Goal: Information Seeking & Learning: Learn about a topic

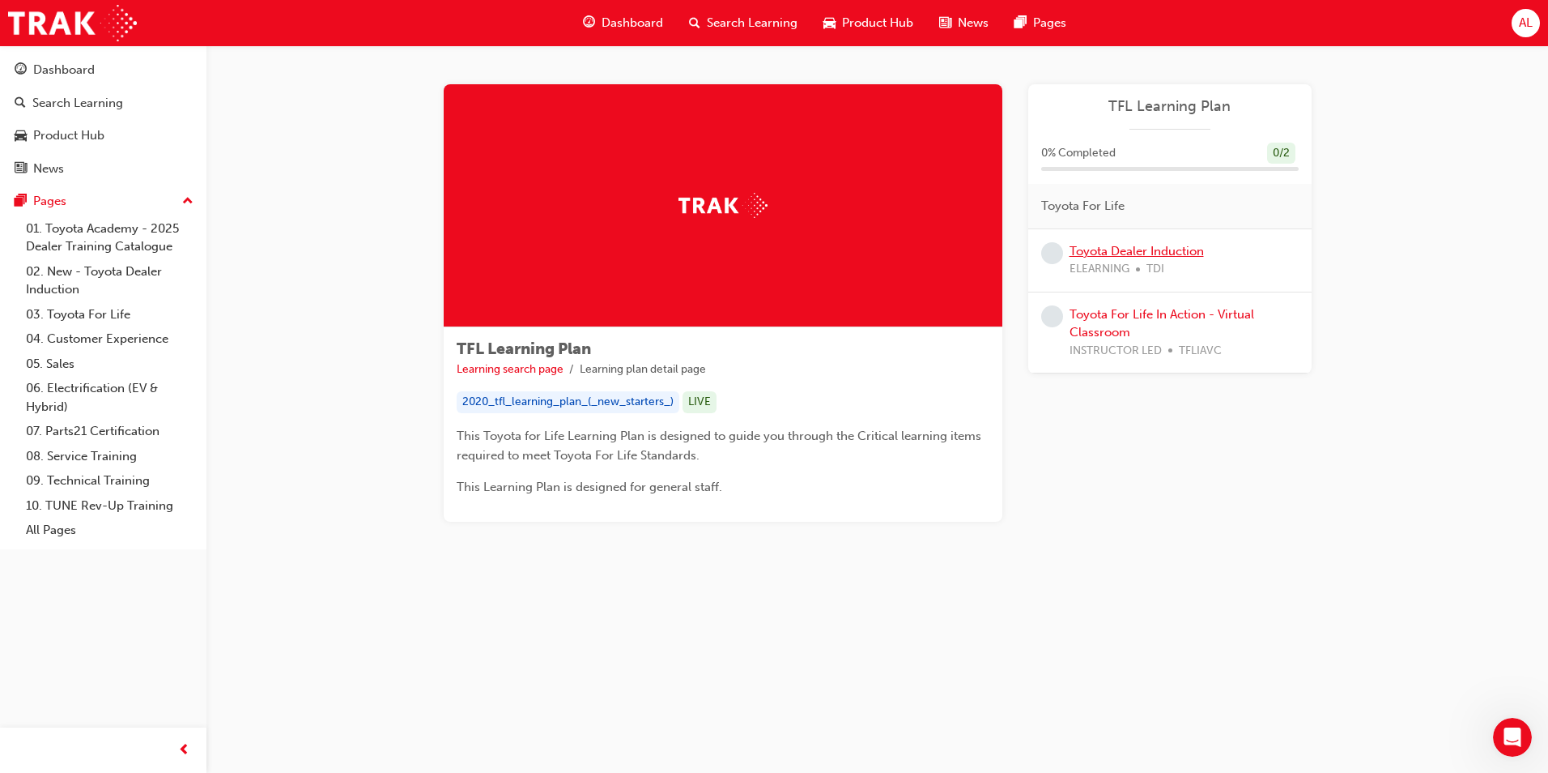
click at [1160, 253] on link "Toyota Dealer Induction" at bounding box center [1137, 251] width 134 height 15
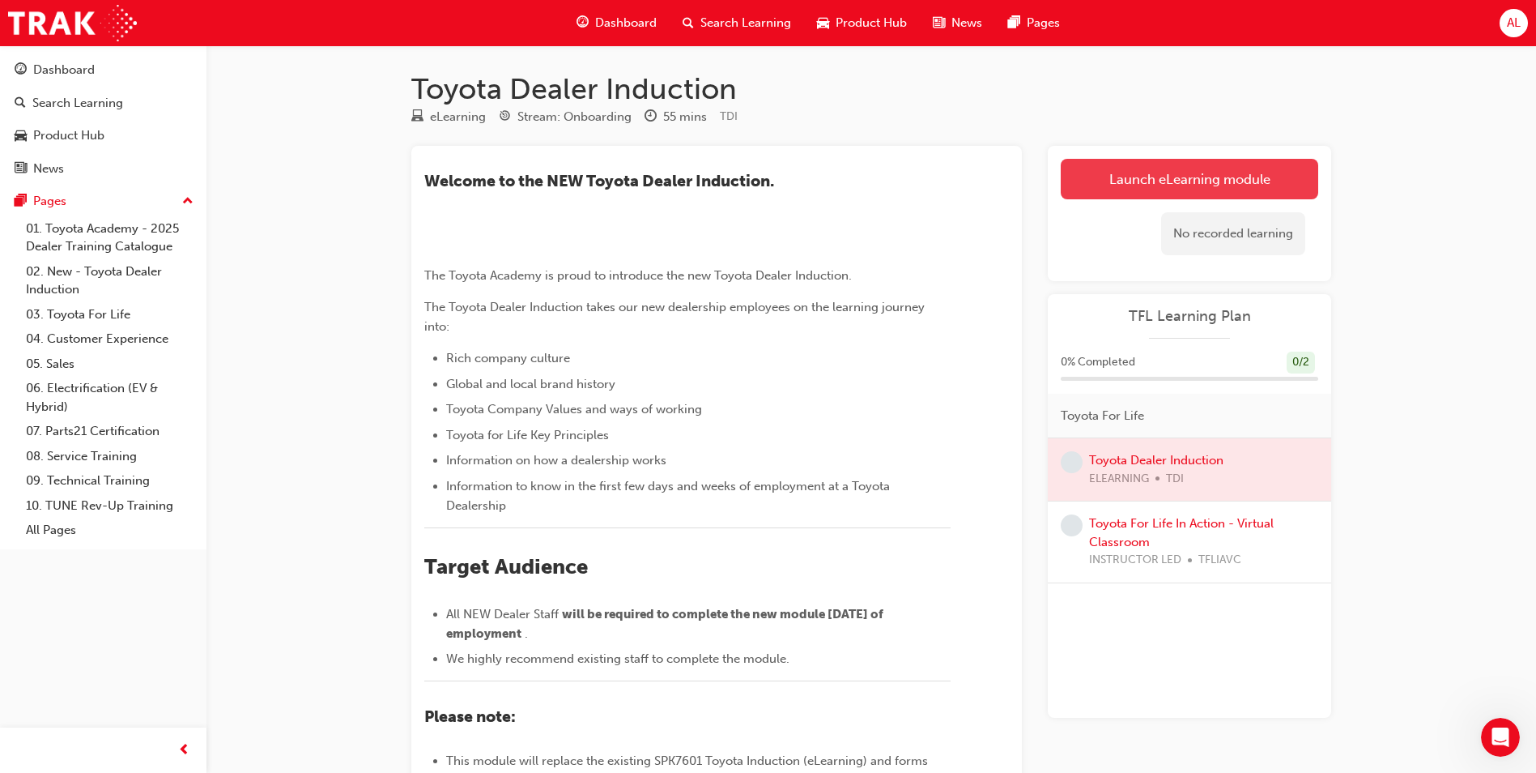
click at [1146, 189] on link "Launch eLearning module" at bounding box center [1190, 179] width 258 height 40
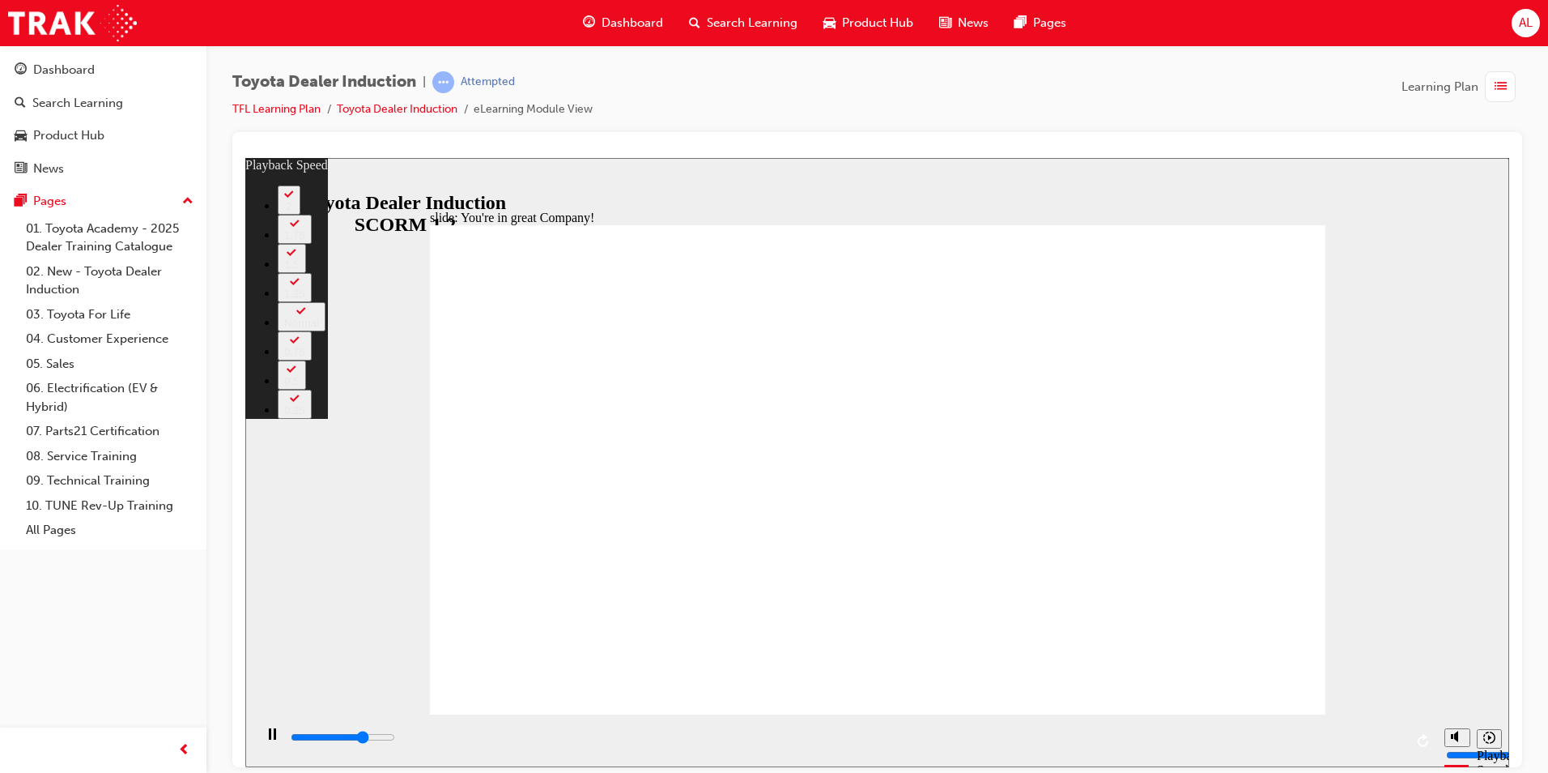
type input "5400"
type input "0"
type input "5600"
type input "0"
type input "5900"
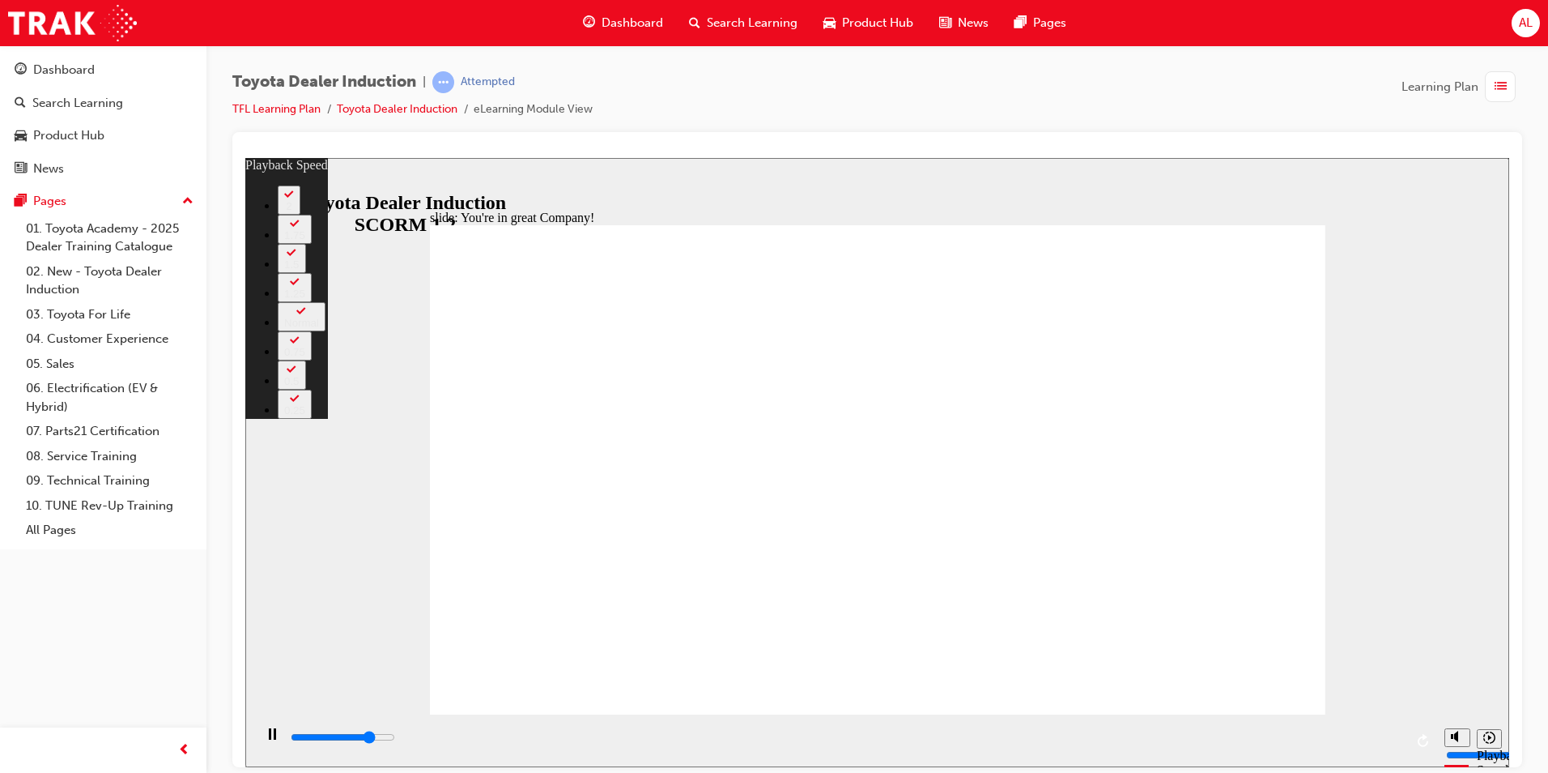
type input "1"
type input "6200"
type input "1"
type input "6400"
type input "1"
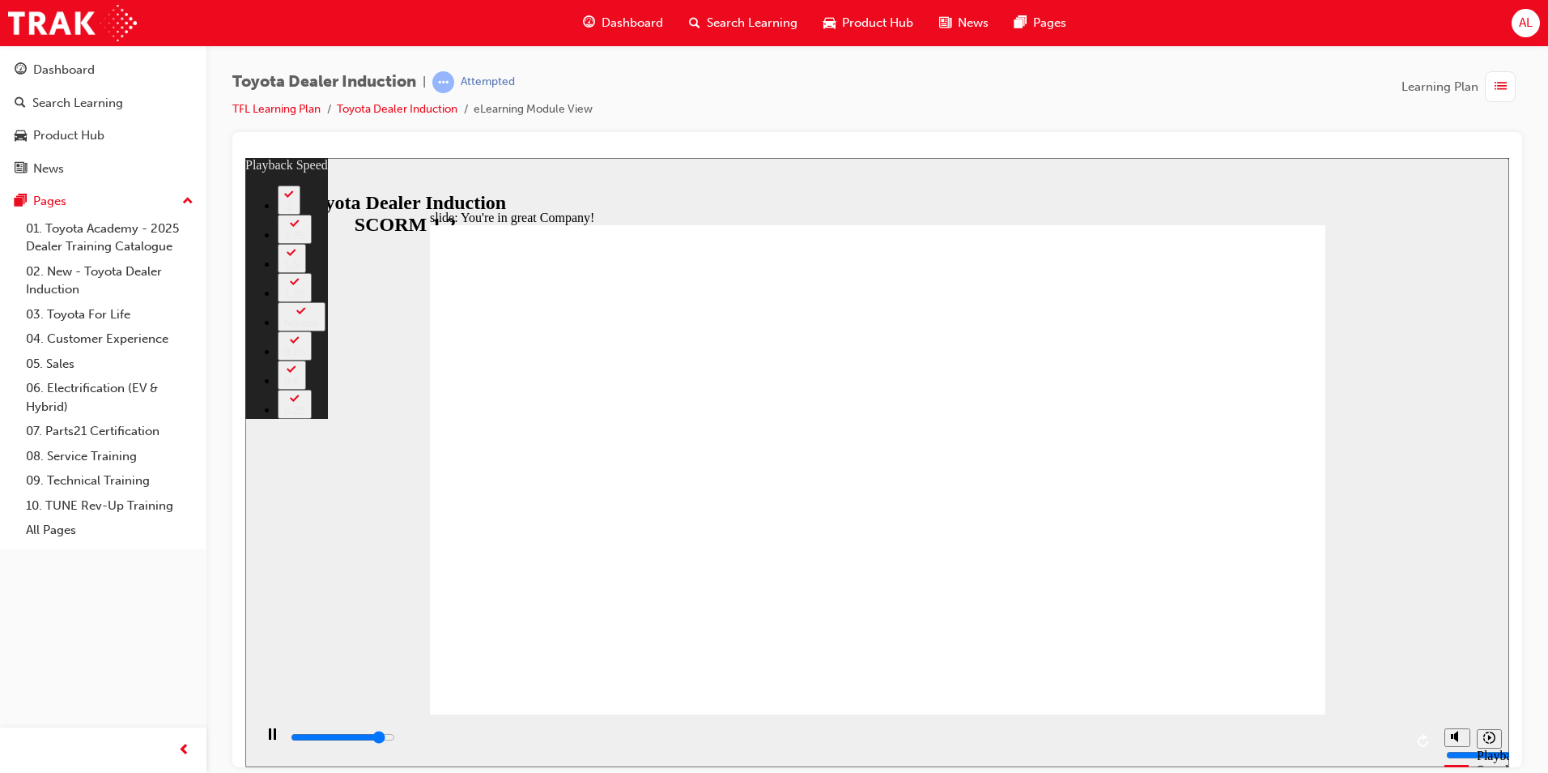
type input "6700"
type input "1"
type input "7000"
type input "2"
type input "7200"
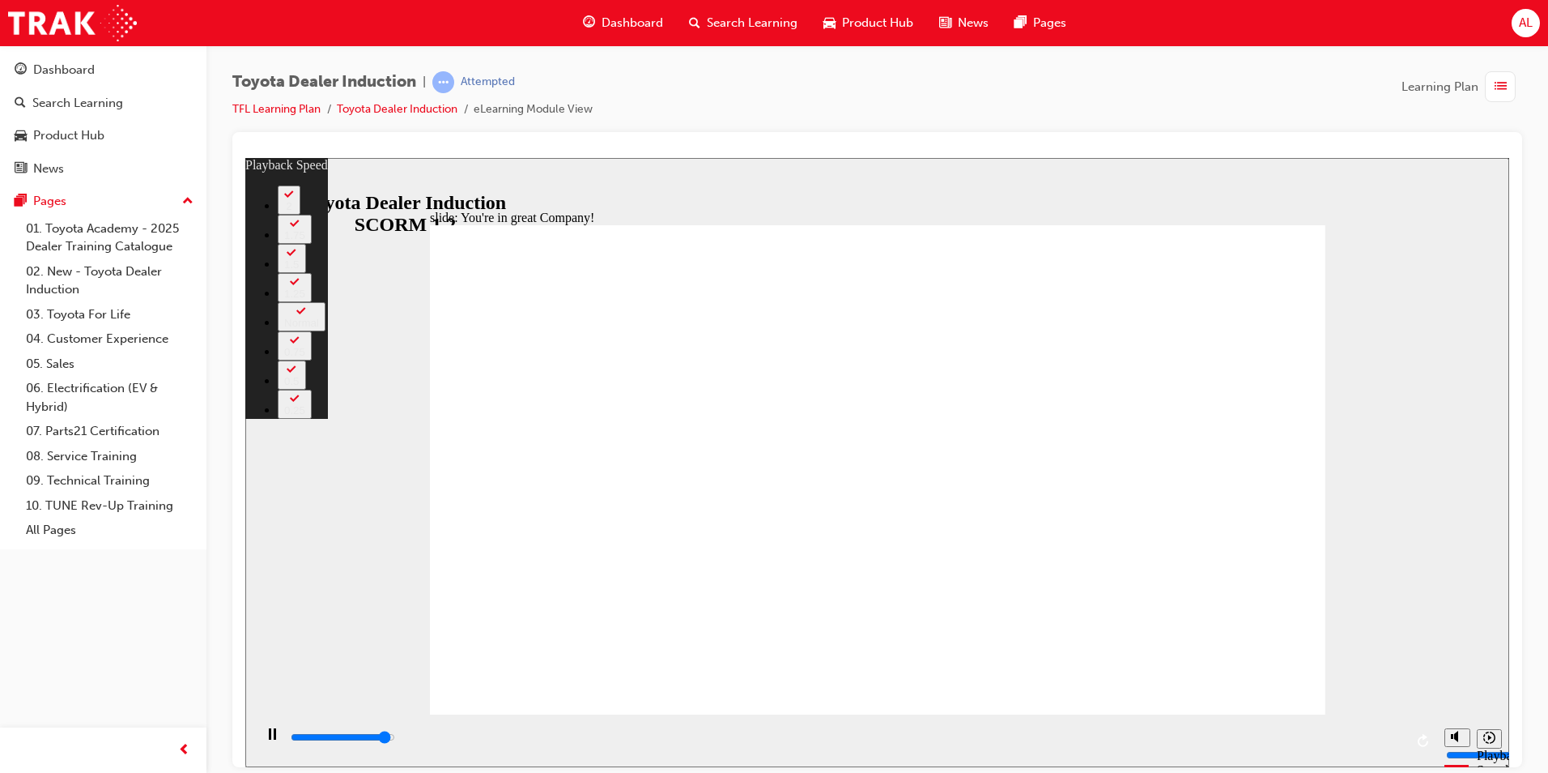
type input "2"
type input "7500"
type input "2"
type input "7500"
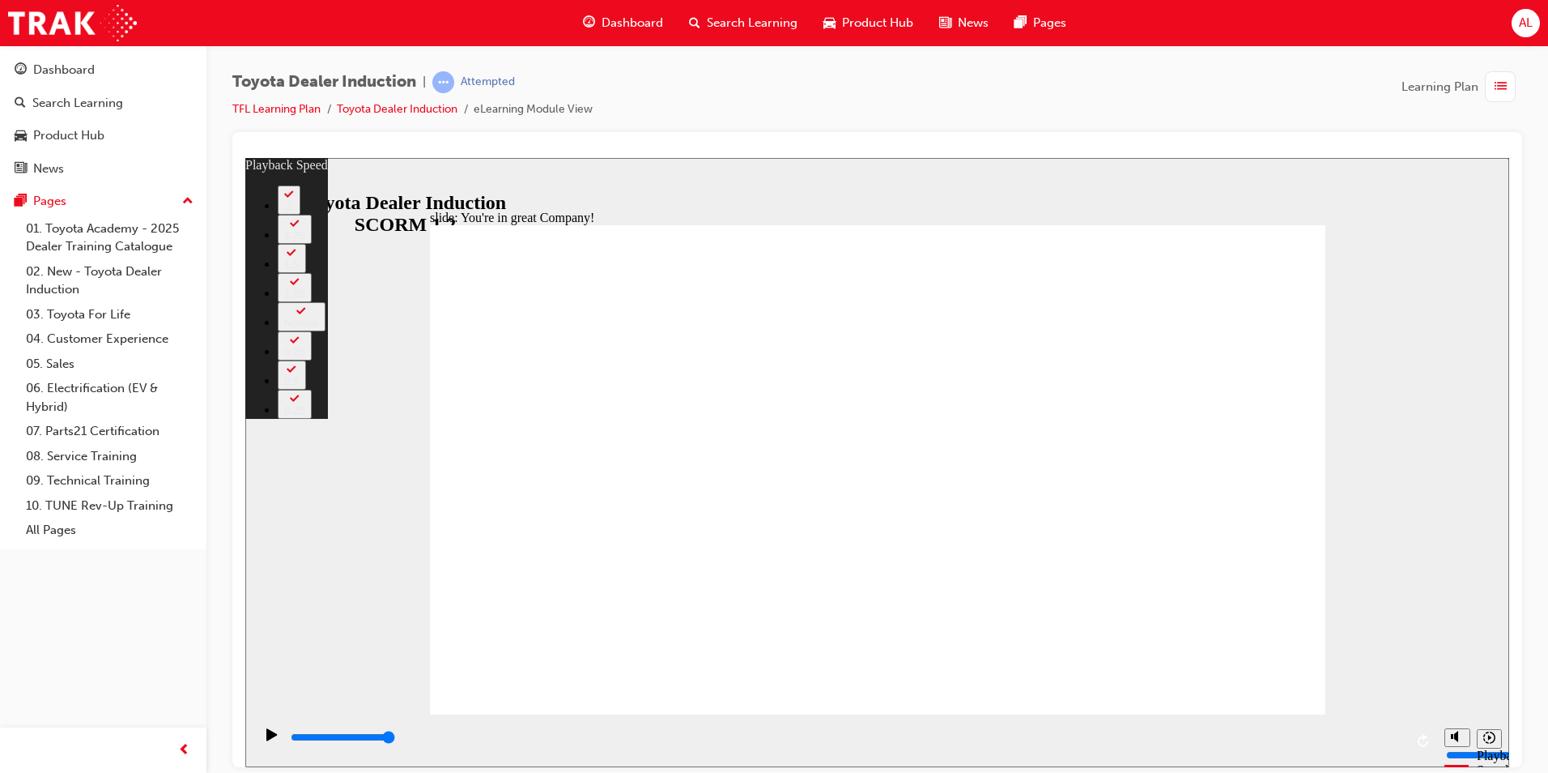
type input "156"
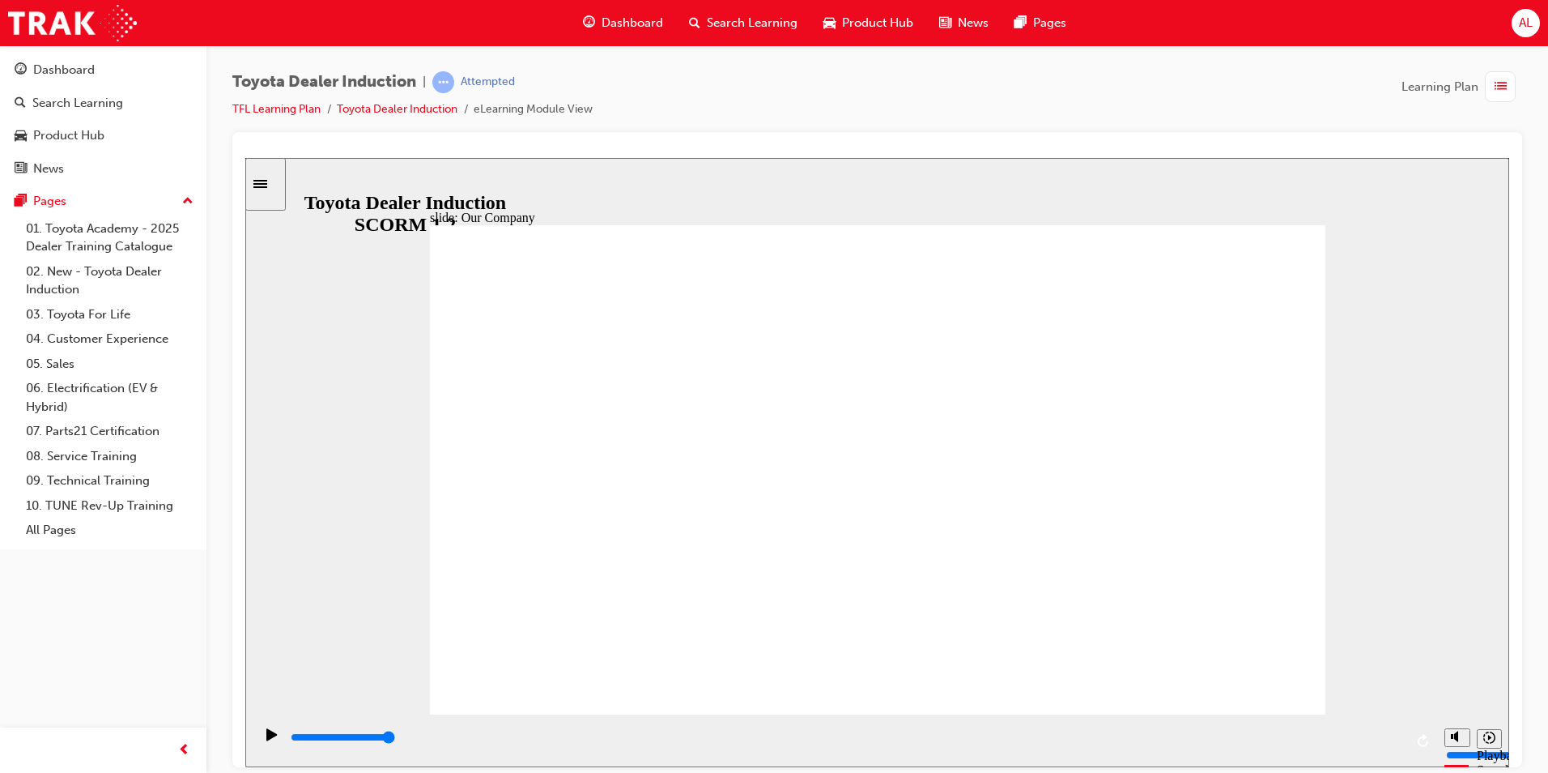
type input "8300"
drag, startPoint x: 642, startPoint y: 613, endPoint x: 649, endPoint y: 619, distance: 8.6
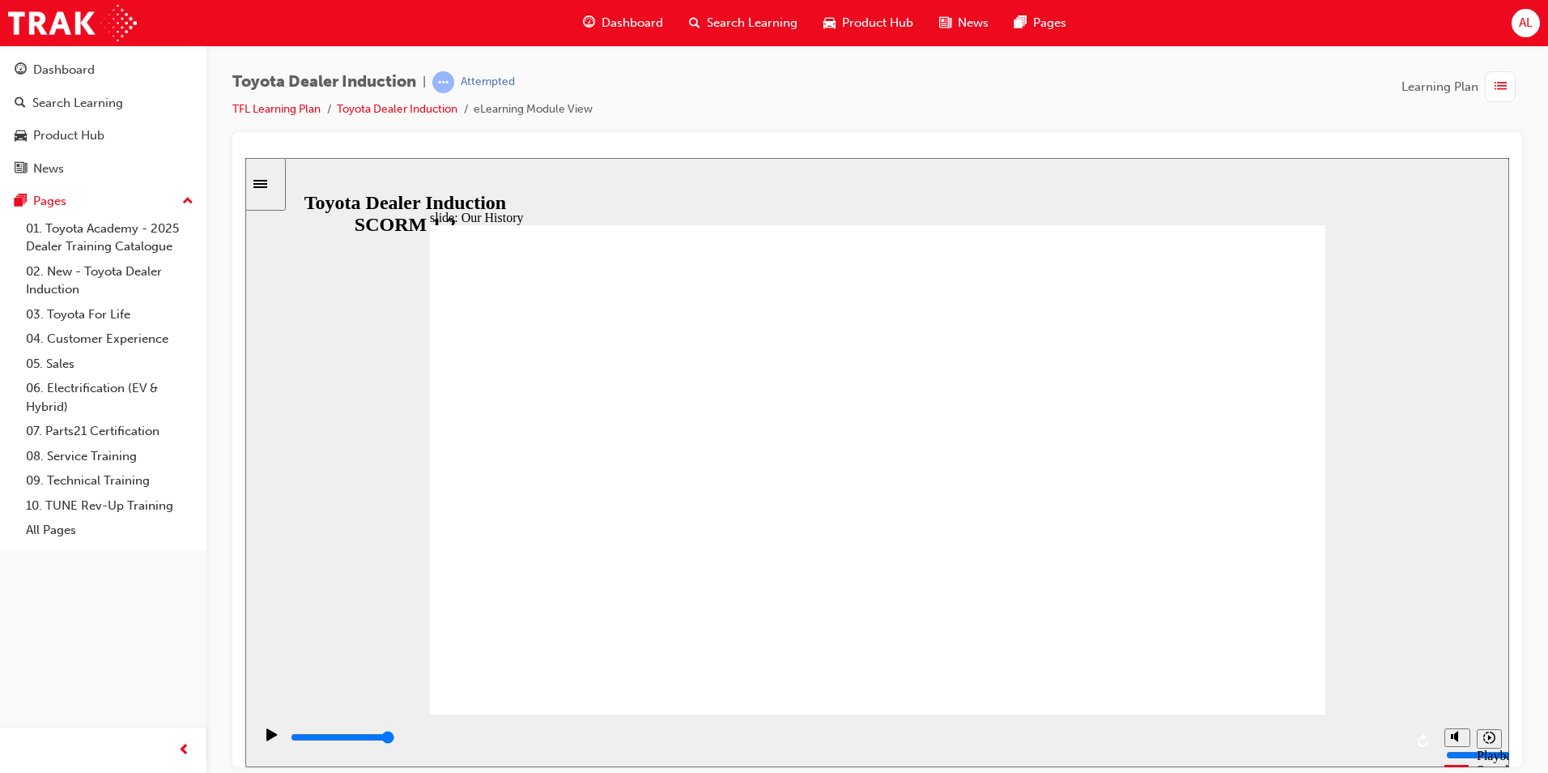
drag, startPoint x: 631, startPoint y: 611, endPoint x: 770, endPoint y: 610, distance: 139.3
drag, startPoint x: 866, startPoint y: 666, endPoint x: 935, endPoint y: 665, distance: 68.8
drag, startPoint x: 654, startPoint y: 612, endPoint x: 687, endPoint y: 614, distance: 33.2
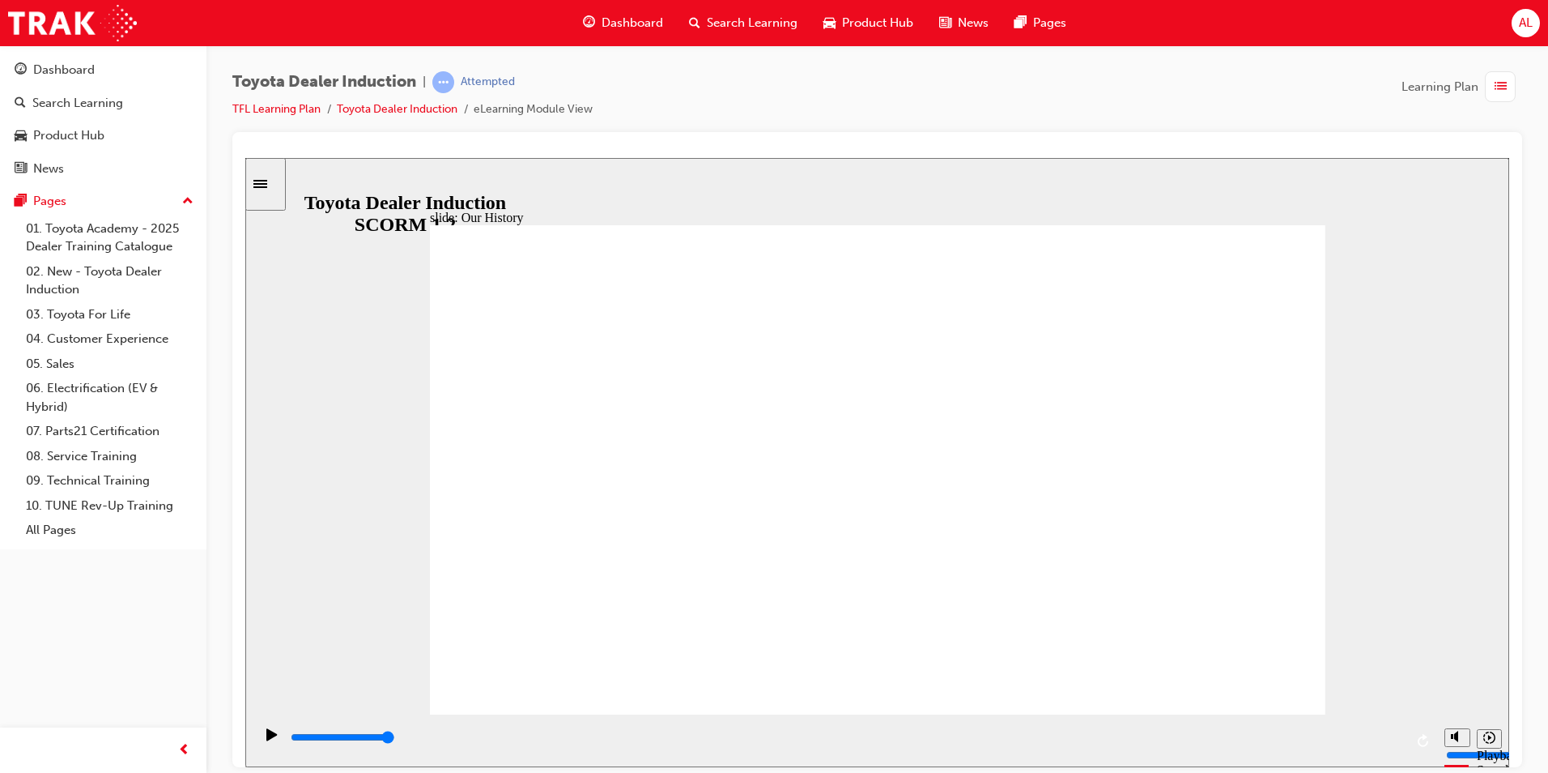
drag, startPoint x: 624, startPoint y: 609, endPoint x: 650, endPoint y: 594, distance: 29.7
drag, startPoint x: 663, startPoint y: 523, endPoint x: 811, endPoint y: 518, distance: 148.3
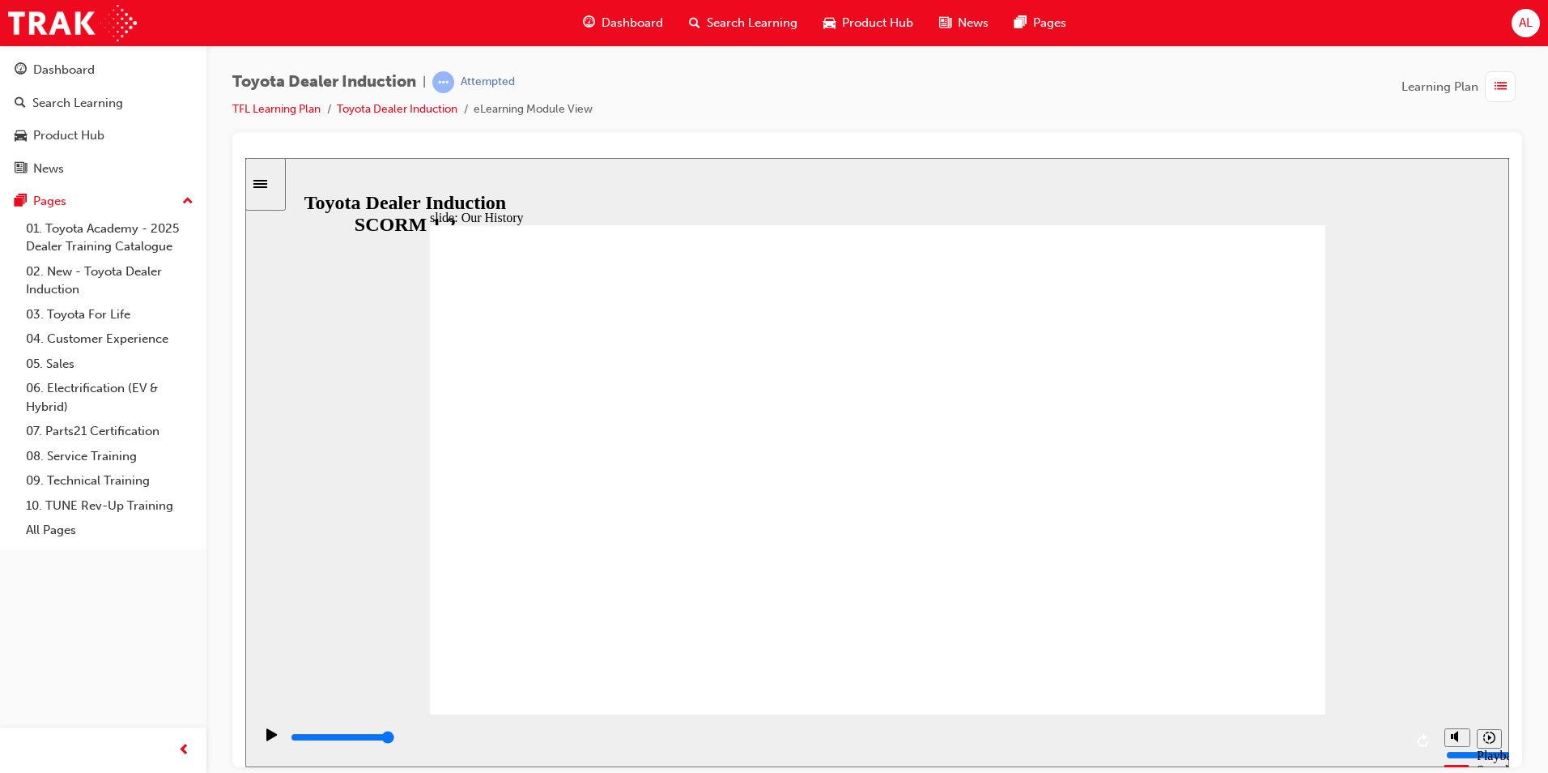
drag, startPoint x: 1043, startPoint y: 485, endPoint x: 823, endPoint y: 568, distance: 235.2
drag, startPoint x: 868, startPoint y: 618, endPoint x: 712, endPoint y: 618, distance: 156.3
drag, startPoint x: 624, startPoint y: 615, endPoint x: 819, endPoint y: 626, distance: 195.4
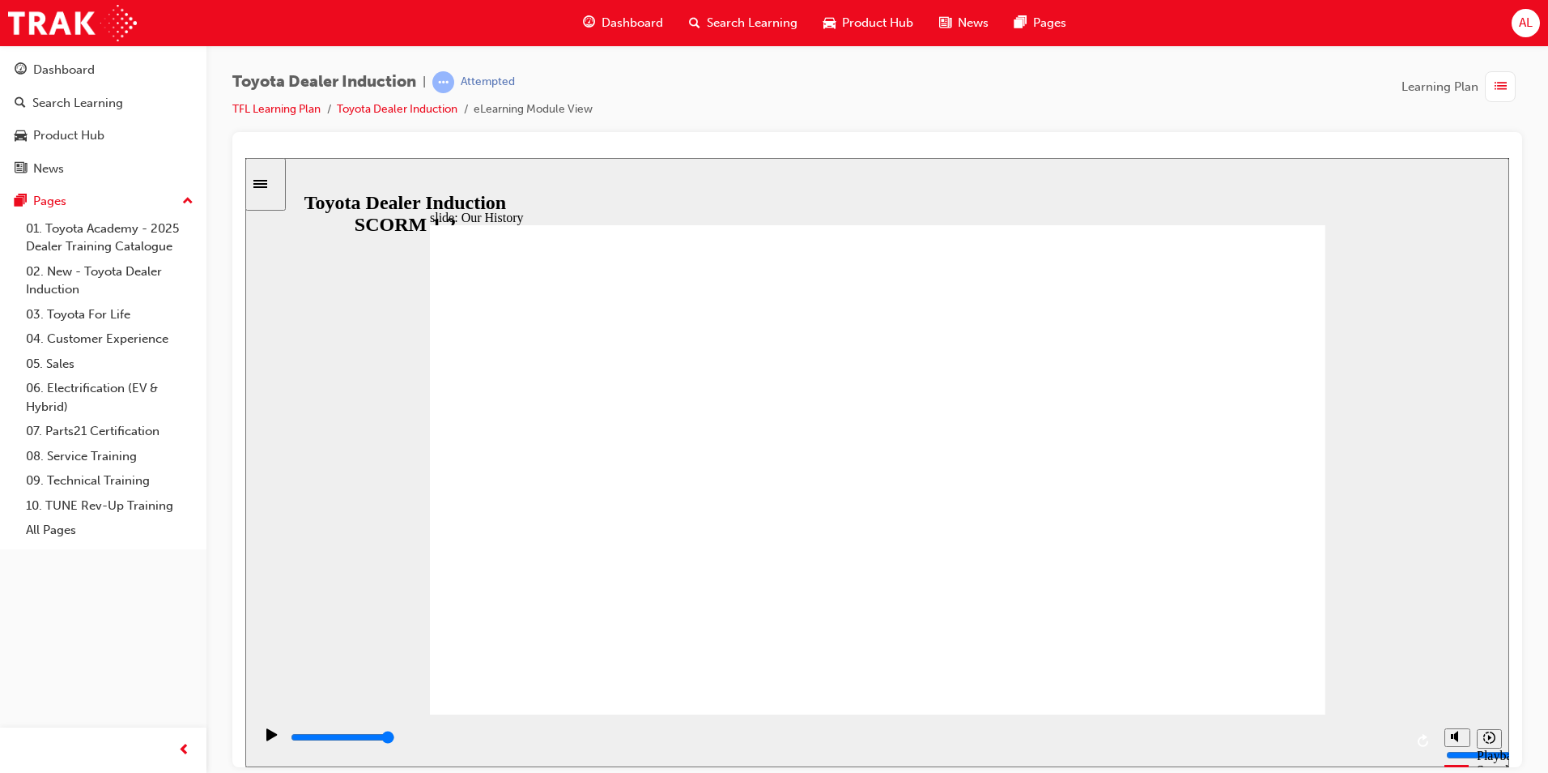
drag, startPoint x: 905, startPoint y: 609, endPoint x: 1093, endPoint y: 619, distance: 188.9
drag, startPoint x: 1454, startPoint y: 679, endPoint x: 1461, endPoint y: 694, distance: 17.0
type input "4"
click at [1461, 694] on input "volume" at bounding box center [1498, 693] width 104 height 13
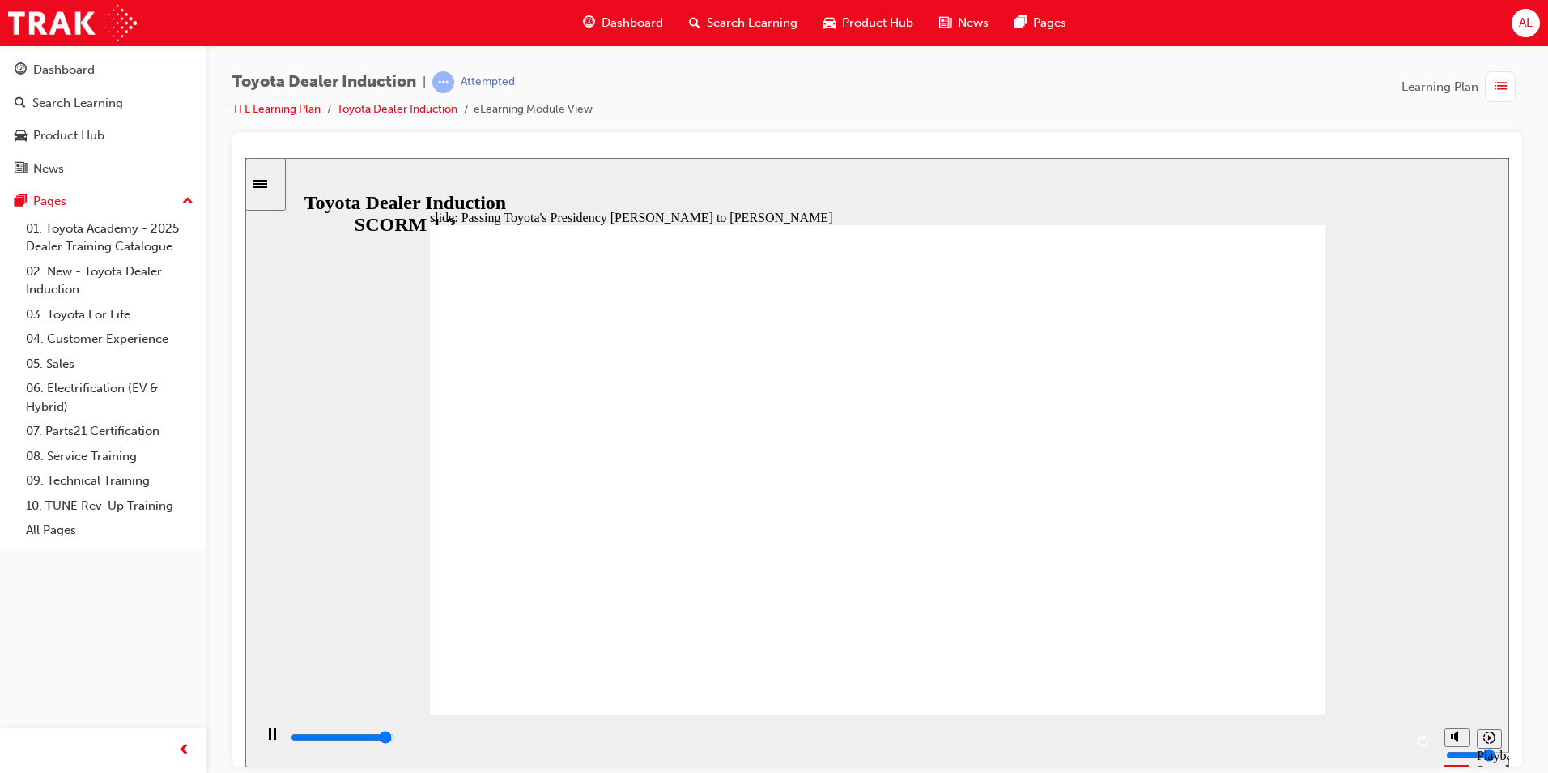
type input "5000"
radio input "false"
radio input "true"
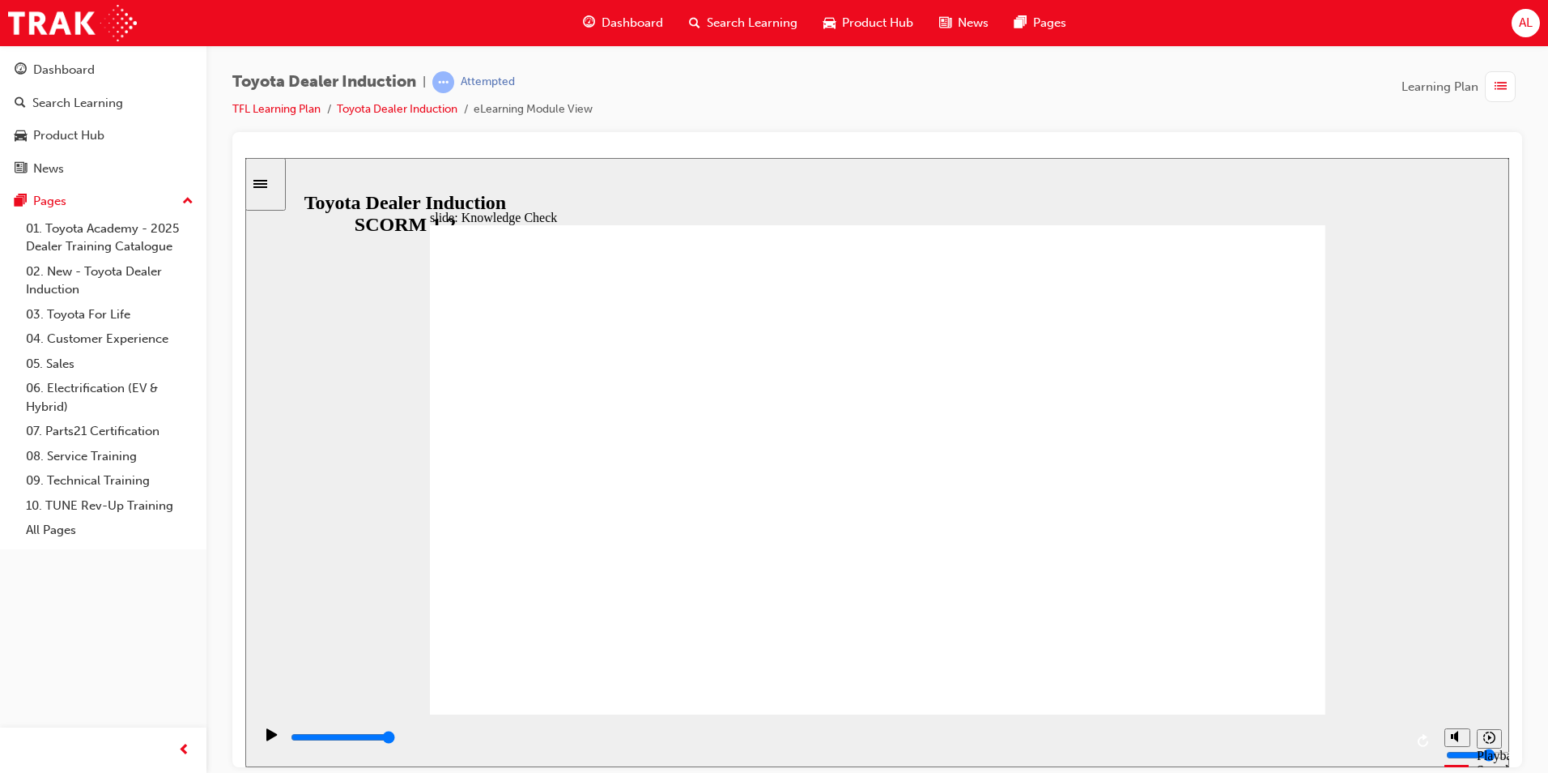
type input "4800"
radio input "true"
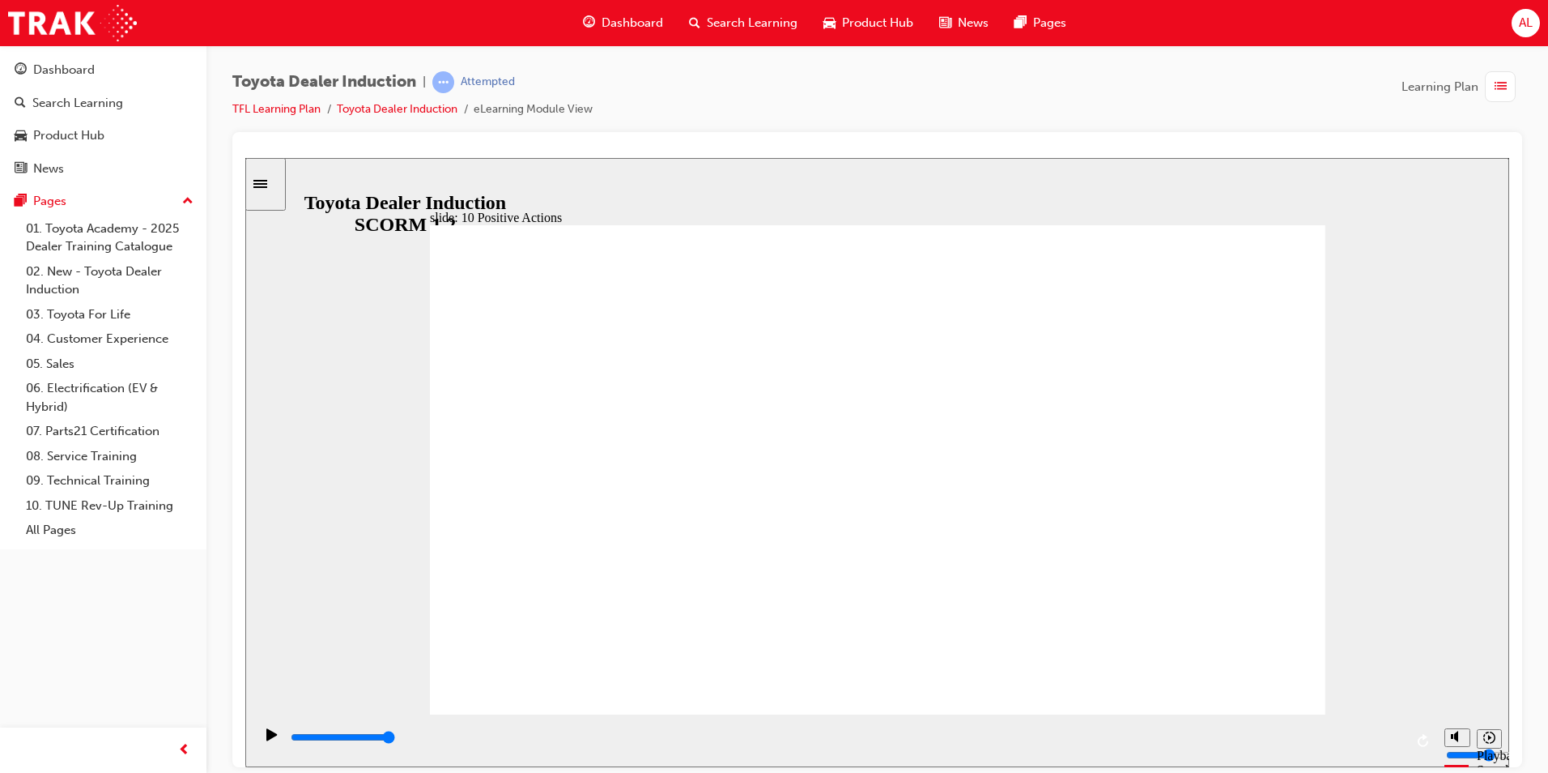
drag, startPoint x: 1309, startPoint y: 223, endPoint x: 1301, endPoint y: 237, distance: 16.7
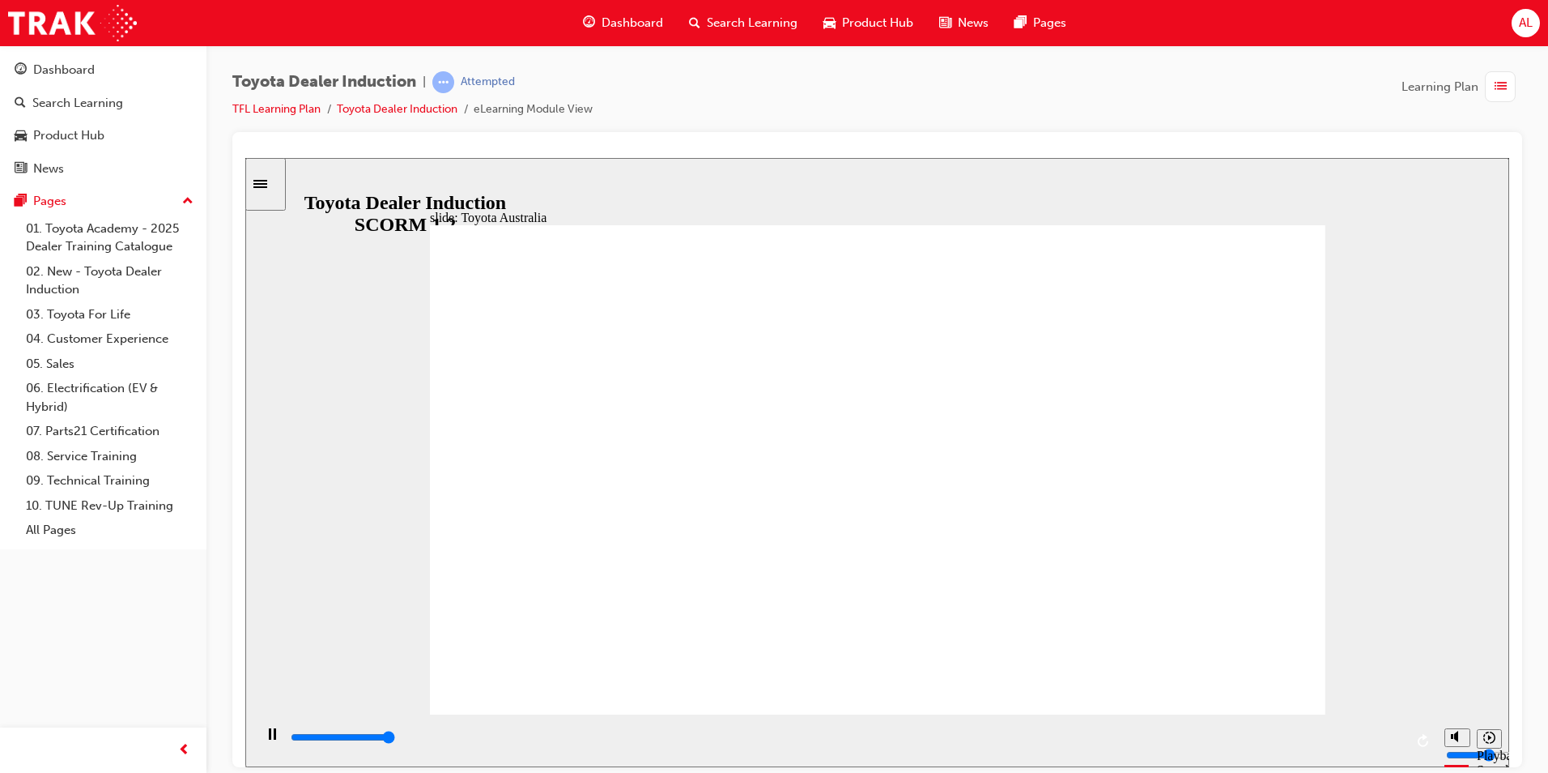
type input "3300"
